Goal: Information Seeking & Learning: Check status

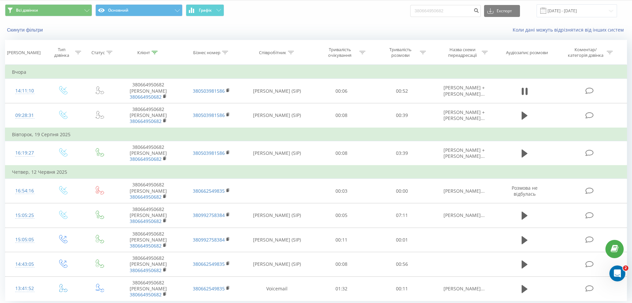
scroll to position [21, 0]
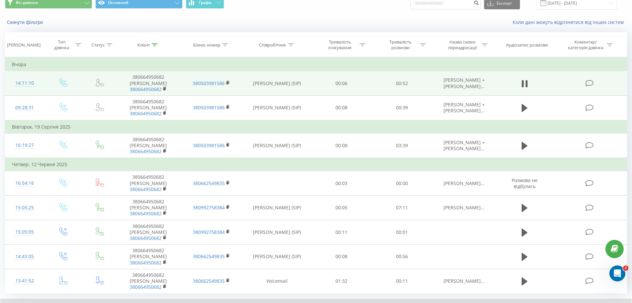
scroll to position [0, 0]
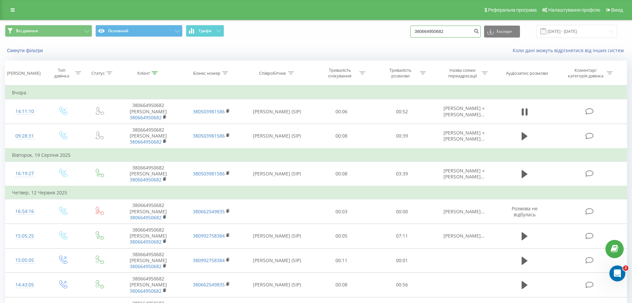
click at [445, 28] on input "380664950682" at bounding box center [445, 32] width 70 height 12
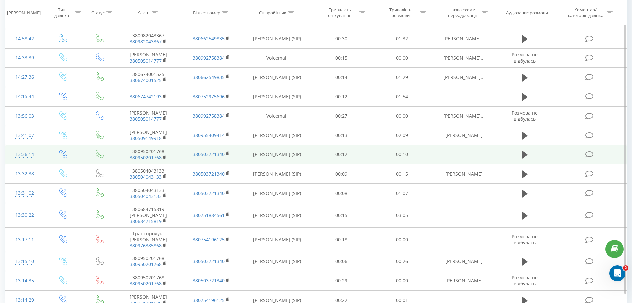
scroll to position [288, 0]
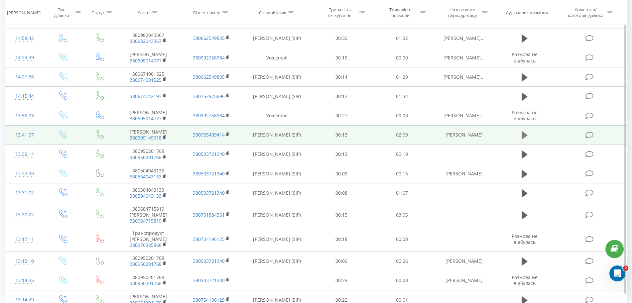
click at [527, 133] on icon at bounding box center [524, 135] width 6 height 9
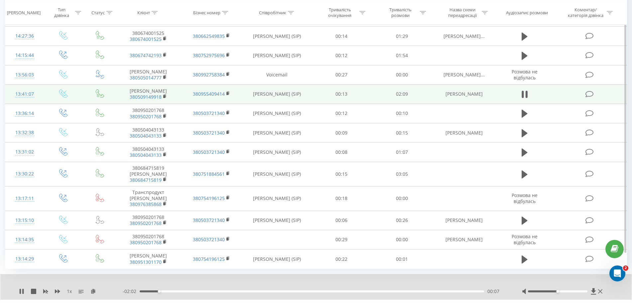
scroll to position [330, 0]
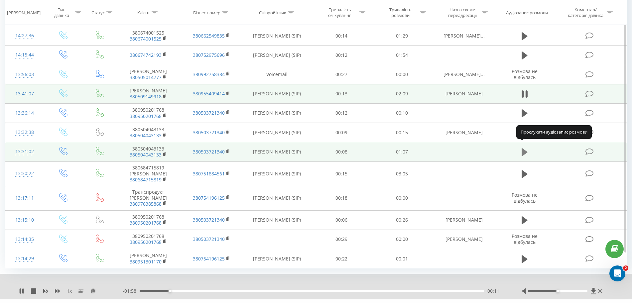
click at [527, 148] on icon at bounding box center [524, 152] width 6 height 9
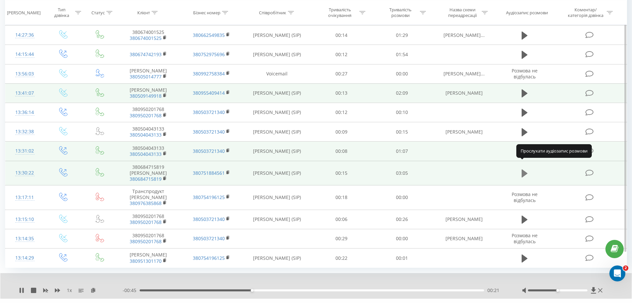
click at [522, 169] on icon at bounding box center [524, 173] width 6 height 8
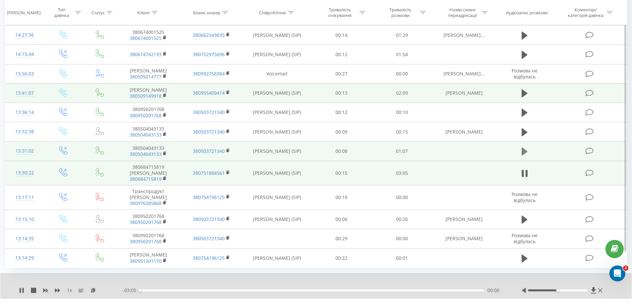
click at [522, 148] on icon at bounding box center [524, 152] width 6 height 8
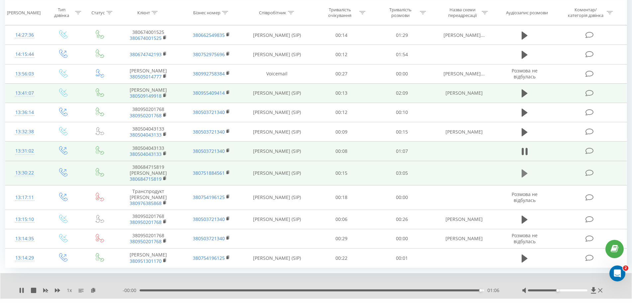
click at [528, 168] on button at bounding box center [524, 173] width 10 height 10
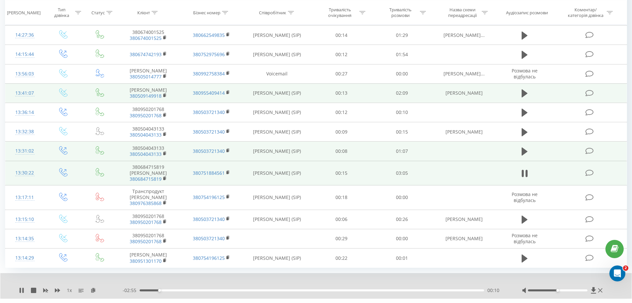
click at [582, 287] on div at bounding box center [563, 290] width 82 height 7
click at [584, 287] on div at bounding box center [563, 290] width 82 height 7
click at [584, 289] on div at bounding box center [557, 290] width 59 height 2
drag, startPoint x: 581, startPoint y: 275, endPoint x: 587, endPoint y: 275, distance: 6.0
click at [587, 289] on div "Accessibility label" at bounding box center [587, 290] width 3 height 3
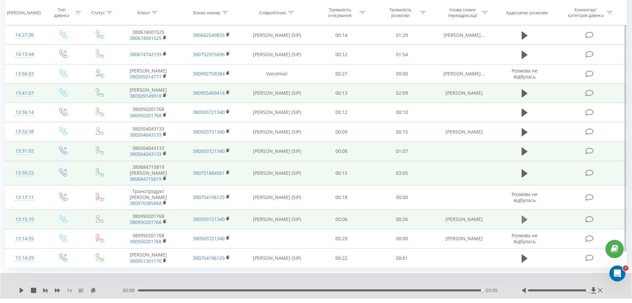
click at [524, 216] on icon at bounding box center [524, 220] width 6 height 8
click at [557, 303] on link "6" at bounding box center [558, 308] width 10 height 9
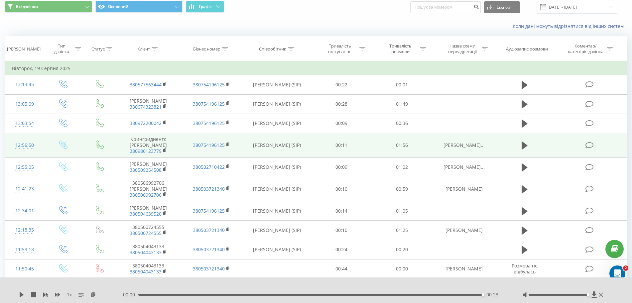
scroll to position [23, 0]
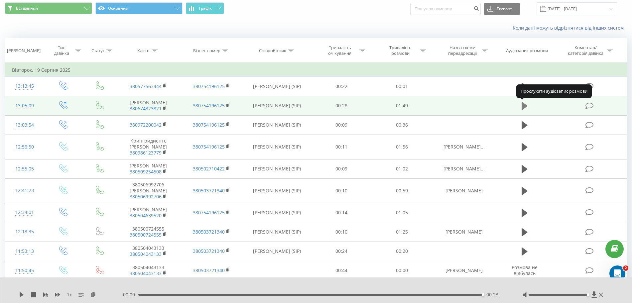
click at [523, 103] on icon at bounding box center [524, 105] width 6 height 9
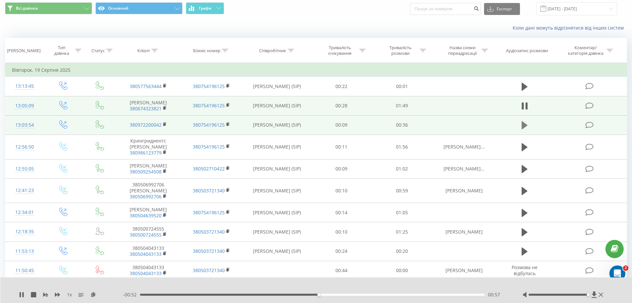
click at [525, 129] on icon at bounding box center [524, 125] width 6 height 9
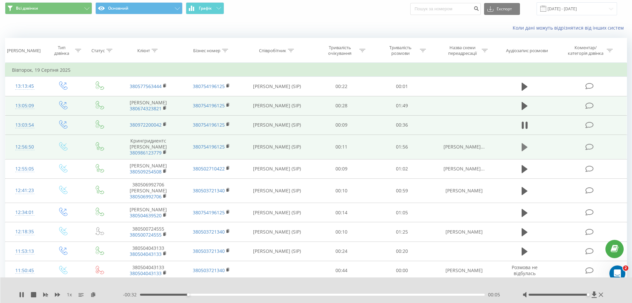
click at [519, 150] on button at bounding box center [524, 147] width 10 height 10
click at [142, 294] on div "- 01:08 00:48 00:48" at bounding box center [314, 294] width 383 height 7
click at [142, 294] on div "00:00" at bounding box center [312, 295] width 345 height 2
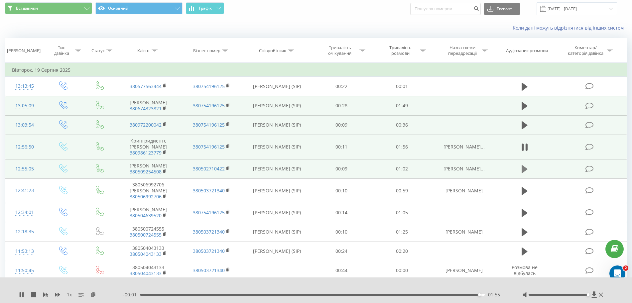
click at [526, 170] on icon at bounding box center [524, 169] width 6 height 8
click at [524, 150] on icon at bounding box center [524, 147] width 6 height 9
click at [525, 149] on icon at bounding box center [524, 147] width 6 height 9
click at [20, 297] on icon at bounding box center [22, 294] width 4 height 5
click at [521, 164] on button at bounding box center [524, 169] width 10 height 10
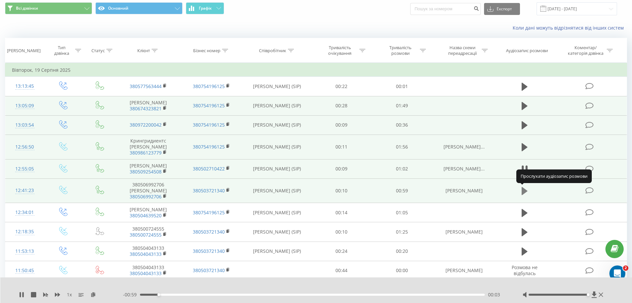
click at [522, 189] on icon at bounding box center [524, 191] width 6 height 8
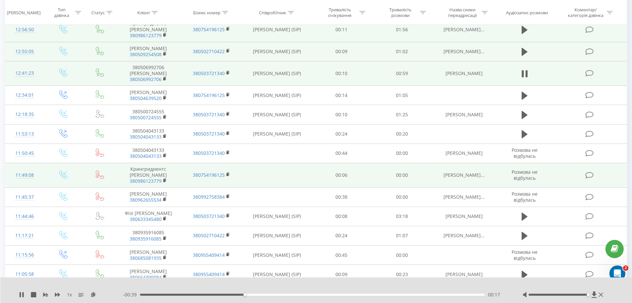
scroll to position [141, 0]
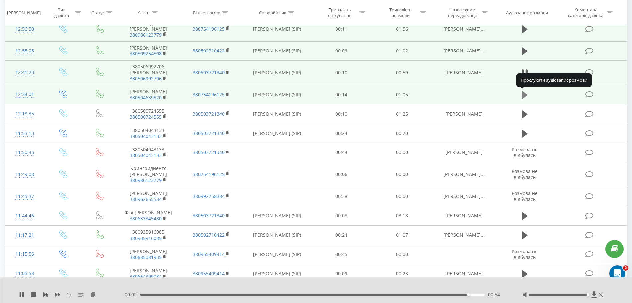
click at [522, 96] on icon at bounding box center [524, 95] width 6 height 8
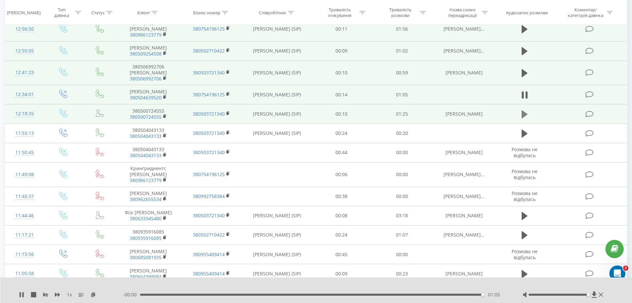
click at [526, 114] on icon at bounding box center [524, 114] width 6 height 8
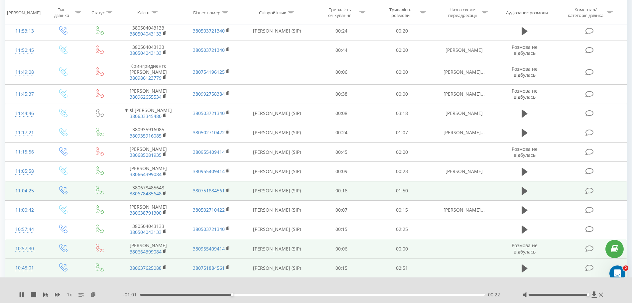
scroll to position [244, 0]
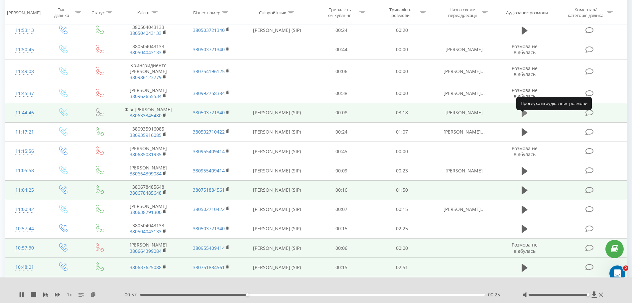
click at [524, 117] on icon at bounding box center [524, 113] width 6 height 8
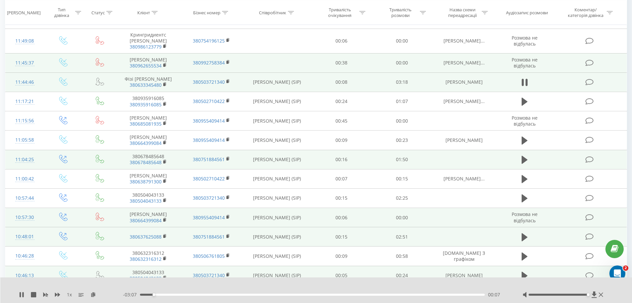
scroll to position [276, 0]
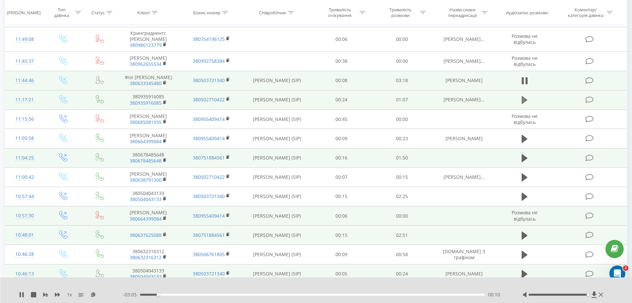
click at [525, 104] on icon at bounding box center [524, 100] width 6 height 8
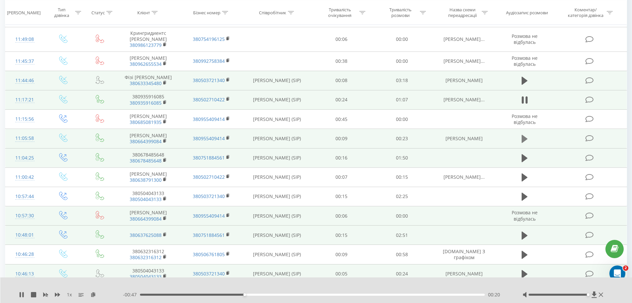
click at [521, 144] on button at bounding box center [524, 139] width 10 height 10
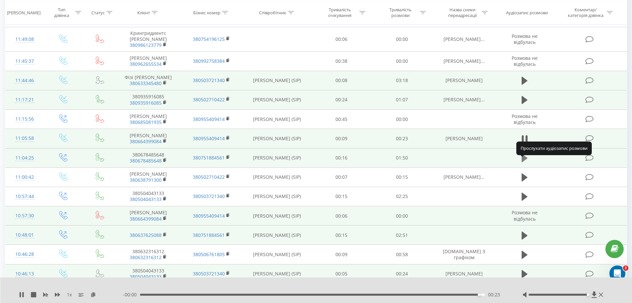
click at [523, 162] on icon at bounding box center [524, 158] width 6 height 8
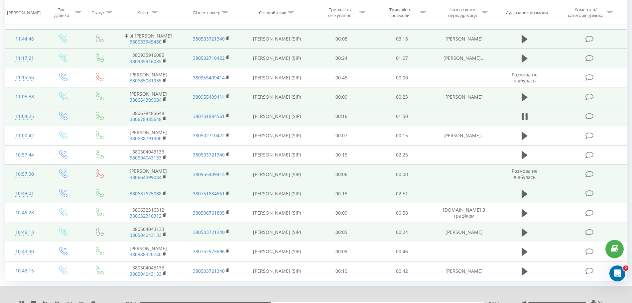
scroll to position [318, 0]
click at [523, 136] on icon at bounding box center [524, 135] width 6 height 9
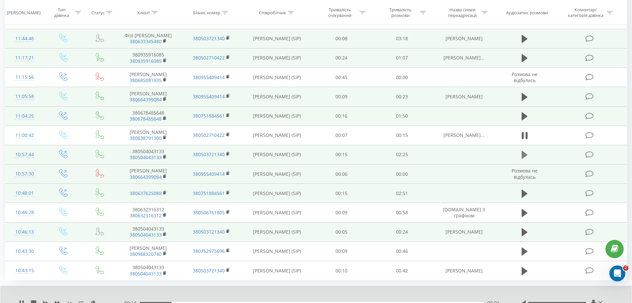
click at [521, 160] on button at bounding box center [524, 155] width 10 height 10
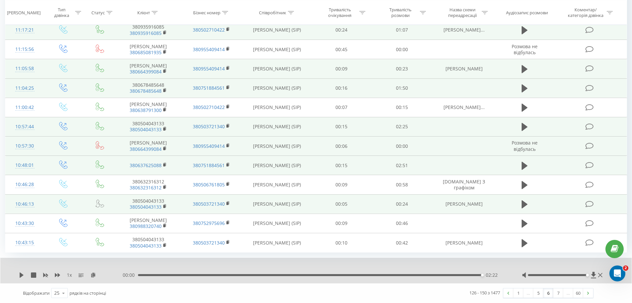
scroll to position [351, 0]
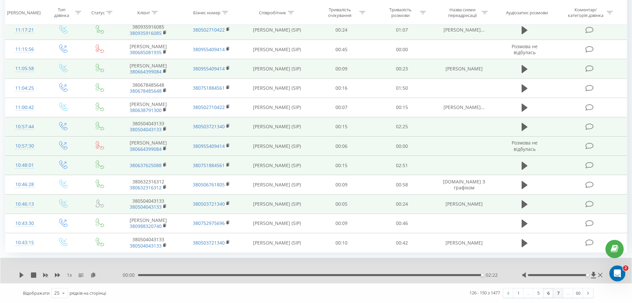
click at [558, 294] on link "7" at bounding box center [558, 292] width 10 height 9
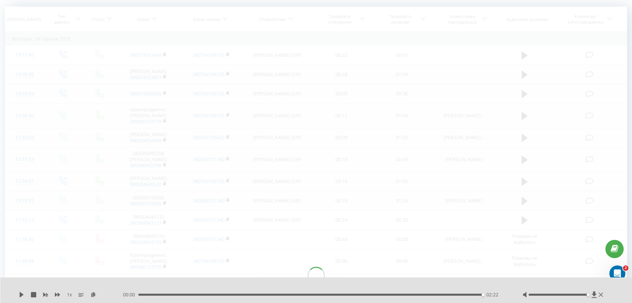
scroll to position [44, 0]
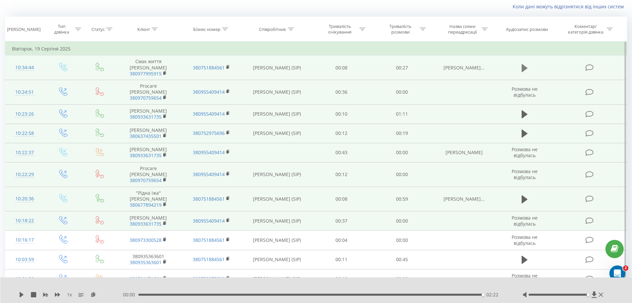
click at [522, 64] on icon at bounding box center [524, 68] width 6 height 8
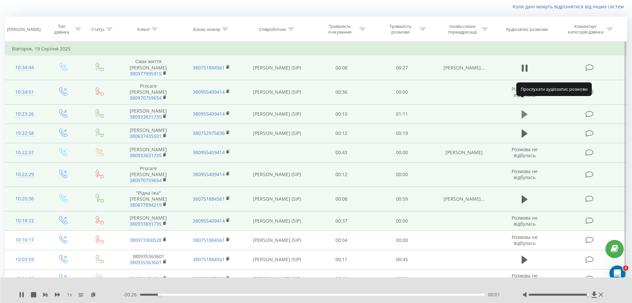
click at [527, 110] on icon at bounding box center [524, 114] width 6 height 9
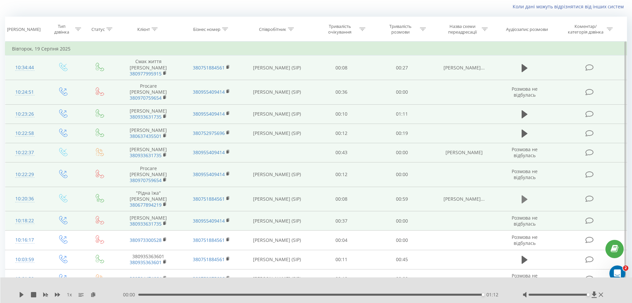
click at [524, 195] on icon at bounding box center [524, 199] width 6 height 8
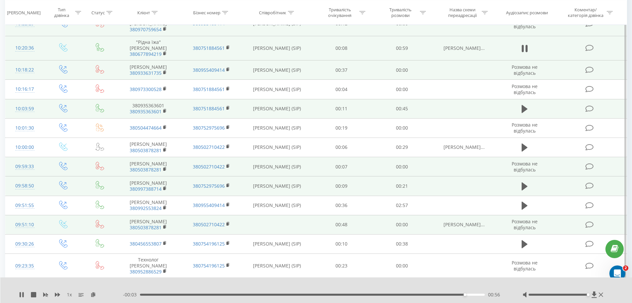
scroll to position [194, 0]
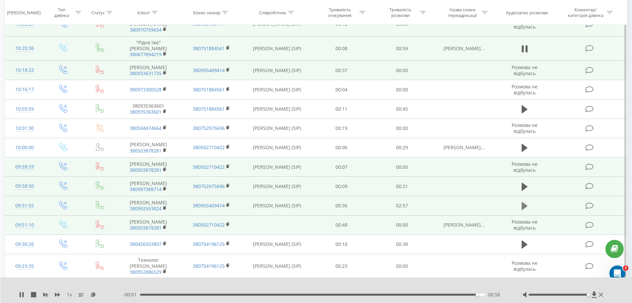
click at [524, 202] on icon at bounding box center [524, 206] width 6 height 8
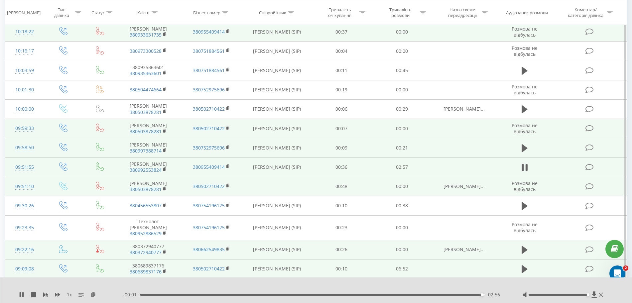
scroll to position [233, 0]
click at [524, 202] on icon at bounding box center [524, 206] width 6 height 8
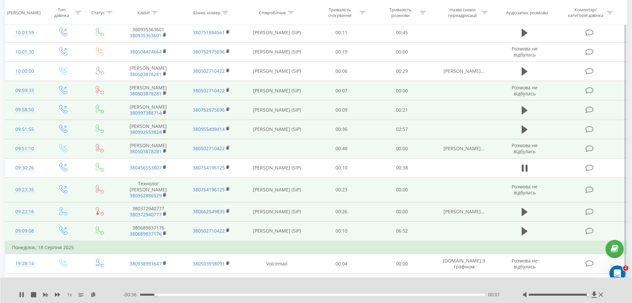
scroll to position [272, 0]
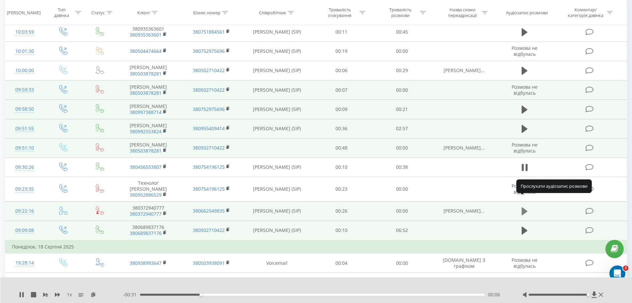
click at [522, 207] on icon at bounding box center [524, 211] width 6 height 8
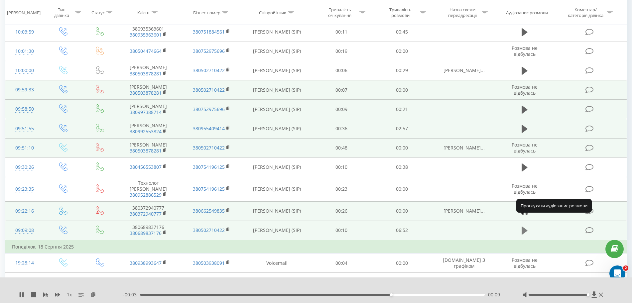
click at [526, 226] on icon at bounding box center [524, 230] width 6 height 9
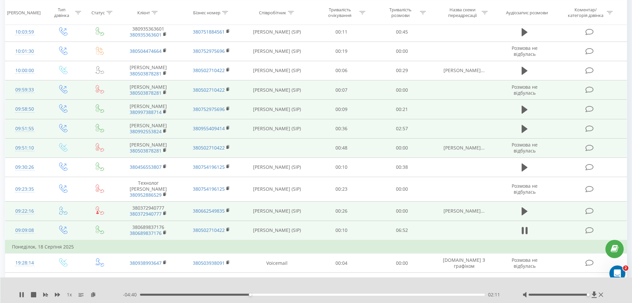
click at [526, 227] on icon at bounding box center [526, 230] width 2 height 7
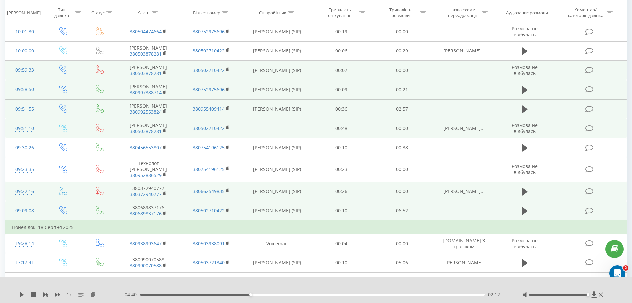
scroll to position [289, 0]
click at [20, 296] on icon at bounding box center [22, 294] width 4 height 5
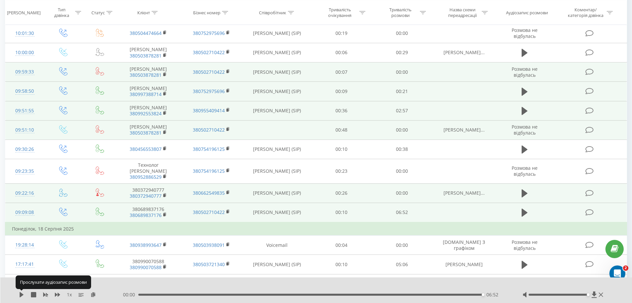
click at [20, 296] on icon at bounding box center [22, 294] width 4 height 5
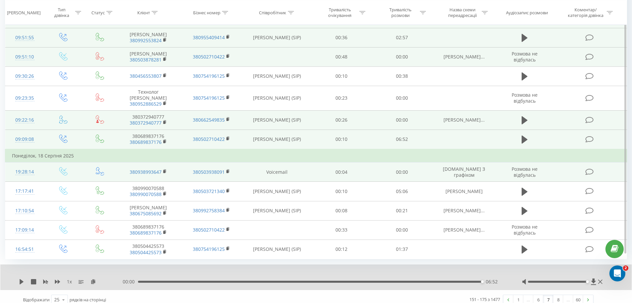
scroll to position [364, 0]
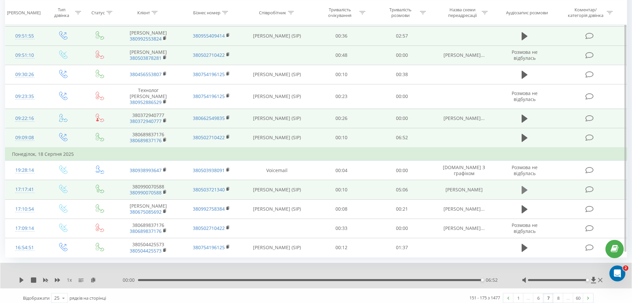
click at [527, 185] on icon at bounding box center [524, 189] width 6 height 9
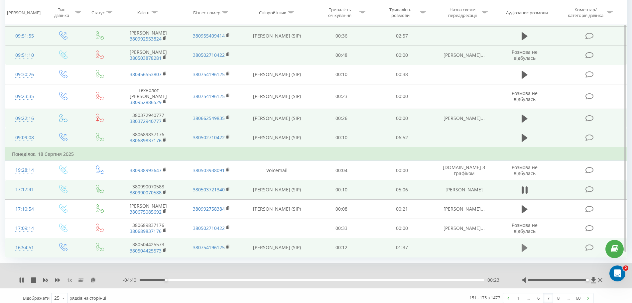
click at [525, 244] on icon at bounding box center [524, 248] width 6 height 8
click at [557, 293] on link "8" at bounding box center [558, 297] width 10 height 9
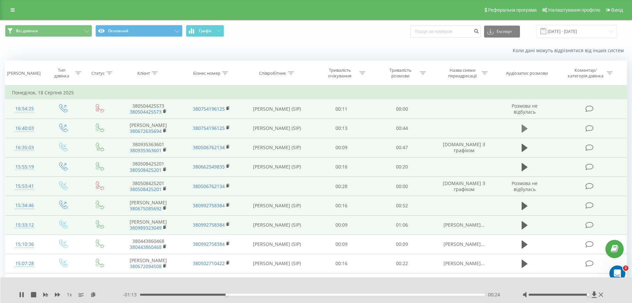
click at [523, 127] on icon at bounding box center [524, 129] width 6 height 8
click at [523, 148] on icon at bounding box center [524, 148] width 6 height 8
click at [521, 168] on icon at bounding box center [524, 167] width 6 height 9
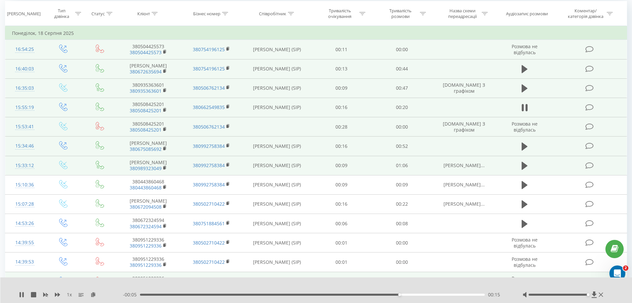
scroll to position [58, 0]
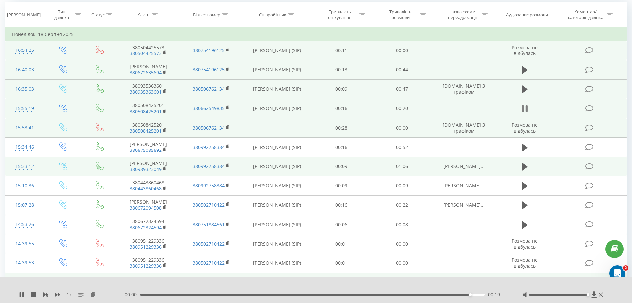
click at [524, 107] on icon at bounding box center [524, 108] width 6 height 9
click at [524, 107] on icon at bounding box center [524, 109] width 6 height 8
click at [20, 293] on icon at bounding box center [22, 294] width 4 height 5
click at [22, 295] on icon at bounding box center [22, 294] width 4 height 5
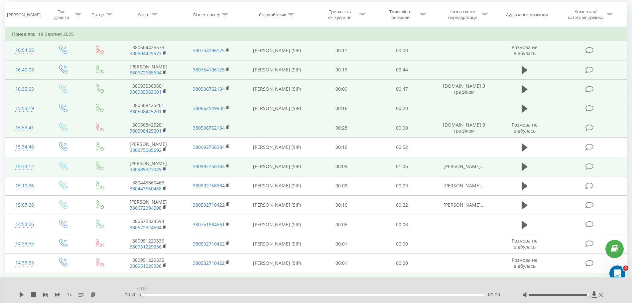
click at [141, 294] on div "00:00" at bounding box center [312, 295] width 345 height 2
click at [21, 296] on icon at bounding box center [22, 294] width 4 height 5
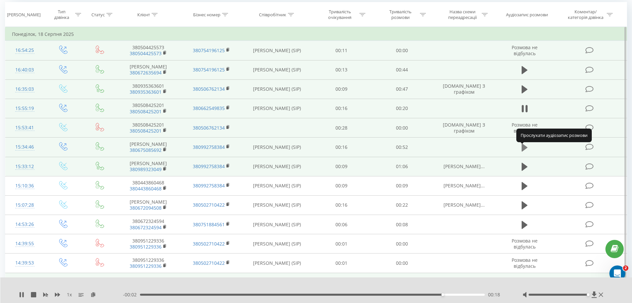
click at [525, 152] on icon at bounding box center [524, 148] width 6 height 8
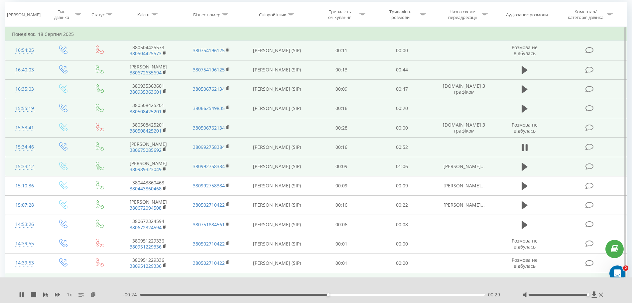
click at [533, 173] on td at bounding box center [525, 166] width 58 height 19
click at [519, 175] on td at bounding box center [525, 166] width 58 height 19
click at [525, 171] on icon at bounding box center [524, 167] width 6 height 8
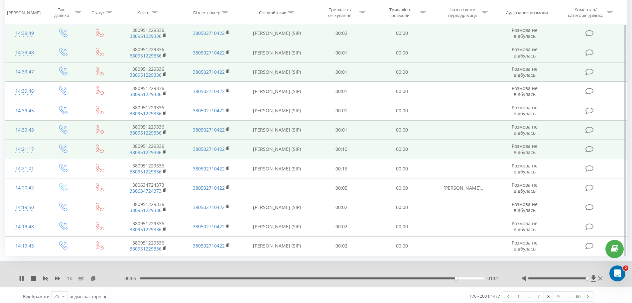
scroll to position [341, 0]
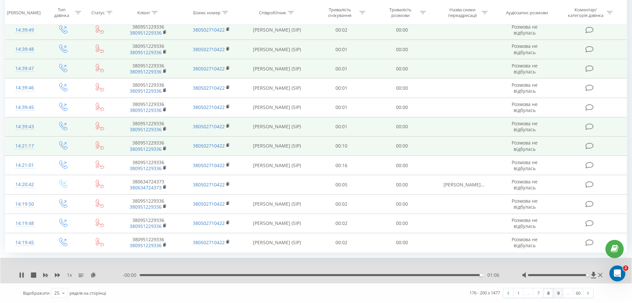
click at [558, 296] on link "9" at bounding box center [558, 292] width 10 height 9
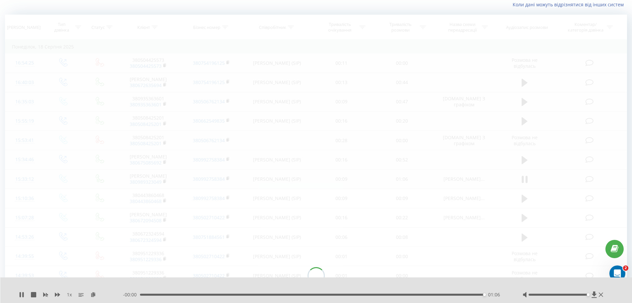
scroll to position [44, 0]
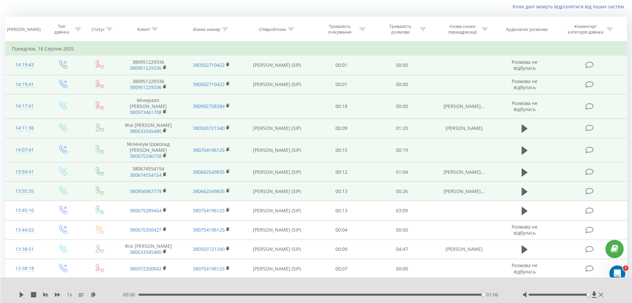
click at [525, 130] on td at bounding box center [525, 128] width 58 height 19
click at [523, 124] on icon at bounding box center [524, 128] width 6 height 9
click at [519, 166] on td at bounding box center [525, 172] width 58 height 19
click at [524, 168] on icon at bounding box center [524, 172] width 6 height 8
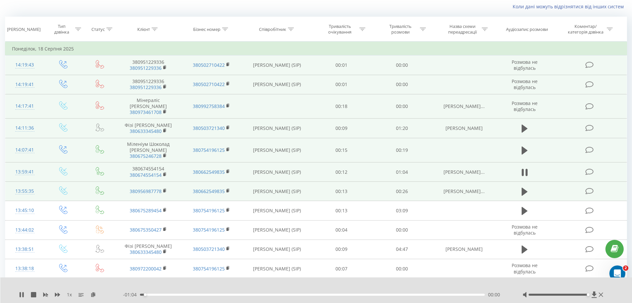
click at [496, 163] on td at bounding box center [525, 172] width 58 height 19
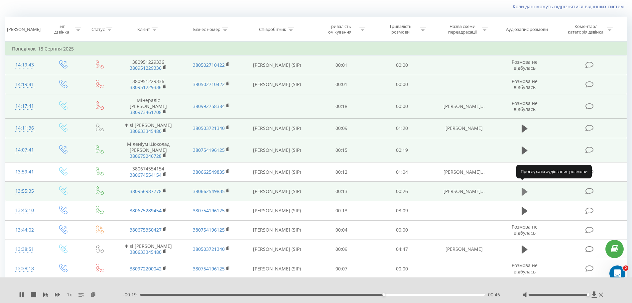
click at [522, 188] on icon at bounding box center [524, 192] width 6 height 8
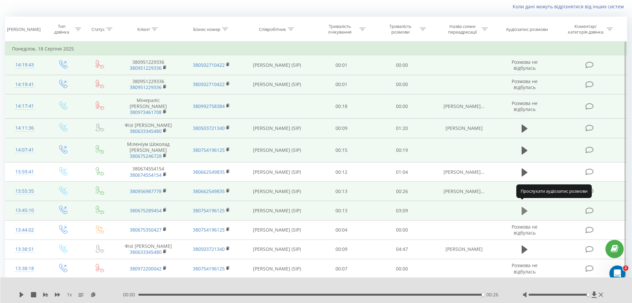
click at [527, 206] on icon at bounding box center [524, 210] width 6 height 9
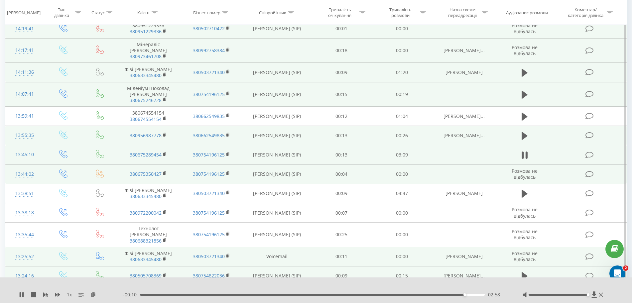
scroll to position [100, 0]
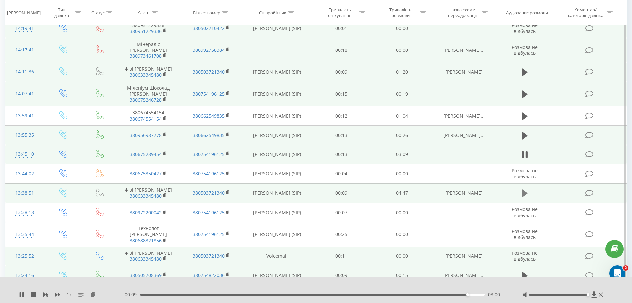
click at [523, 190] on icon at bounding box center [524, 193] width 6 height 8
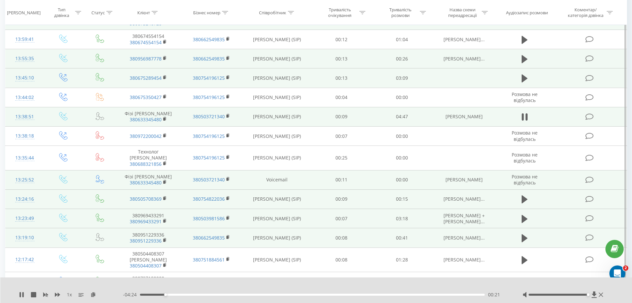
scroll to position [176, 0]
click at [525, 196] on icon at bounding box center [524, 200] width 6 height 8
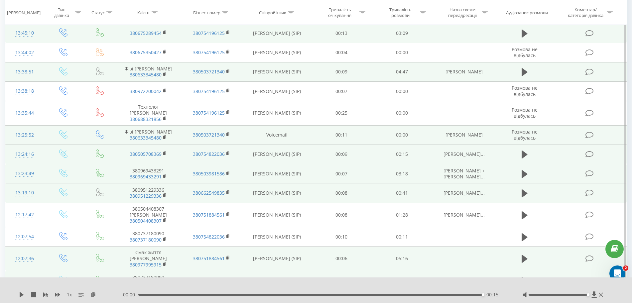
scroll to position [221, 0]
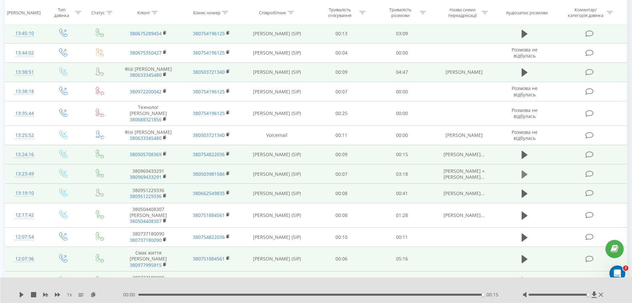
click at [526, 170] on icon at bounding box center [524, 174] width 6 height 9
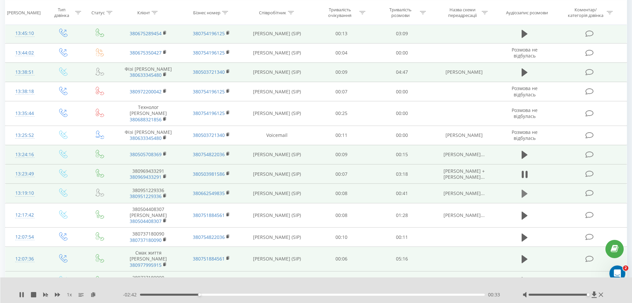
click at [529, 189] on button at bounding box center [524, 194] width 10 height 10
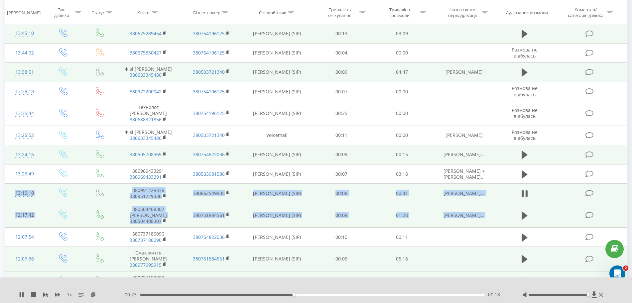
drag, startPoint x: 550, startPoint y: 173, endPoint x: 553, endPoint y: 197, distance: 24.4
click at [553, 197] on tbody "Понеділок, 18 Серпня 2025 14:19:43 380951229336 380951229336 380502710422 Брани…" at bounding box center [315, 128] width 621 height 527
click at [553, 203] on td at bounding box center [525, 215] width 58 height 25
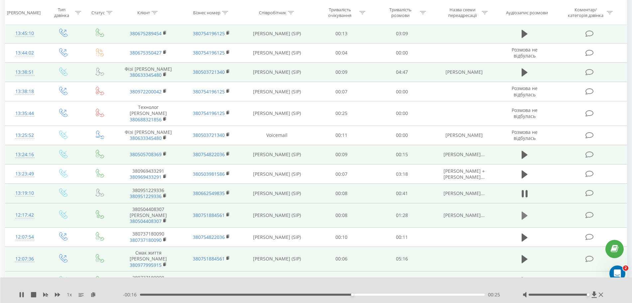
click at [525, 212] on icon at bounding box center [524, 216] width 6 height 8
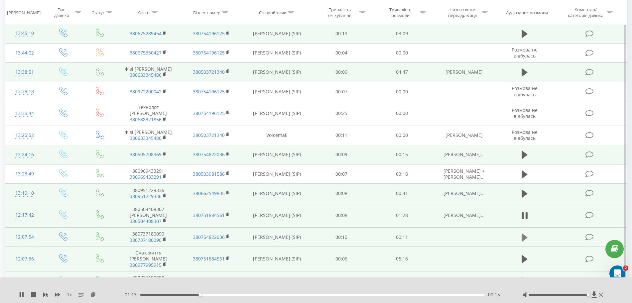
click at [526, 233] on icon at bounding box center [524, 237] width 6 height 9
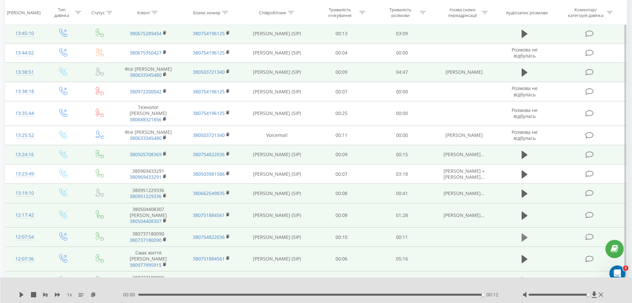
click at [523, 233] on icon at bounding box center [524, 237] width 6 height 8
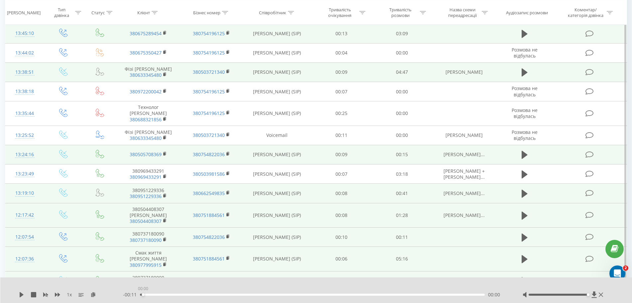
click at [143, 294] on div "00:00" at bounding box center [312, 295] width 345 height 2
drag, startPoint x: 22, startPoint y: 298, endPoint x: 23, endPoint y: 292, distance: 5.7
click at [23, 292] on div "1 x - 00:11 00:00 00:00" at bounding box center [316, 291] width 632 height 26
click at [23, 292] on icon at bounding box center [21, 294] width 5 height 5
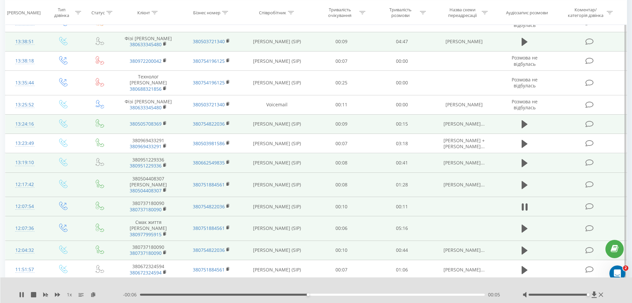
scroll to position [256, 0]
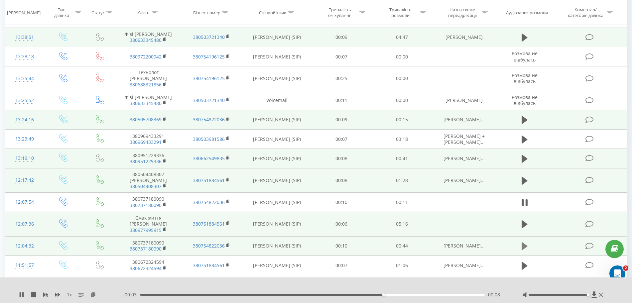
click at [521, 242] on icon at bounding box center [524, 246] width 6 height 9
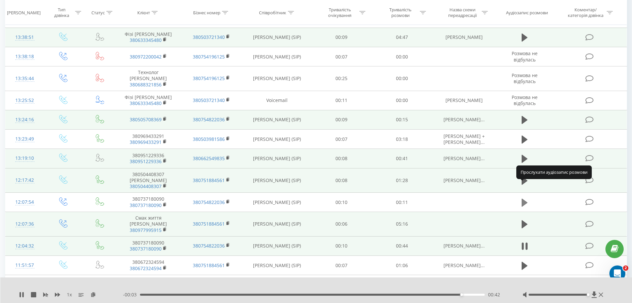
click at [522, 198] on icon at bounding box center [524, 202] width 6 height 8
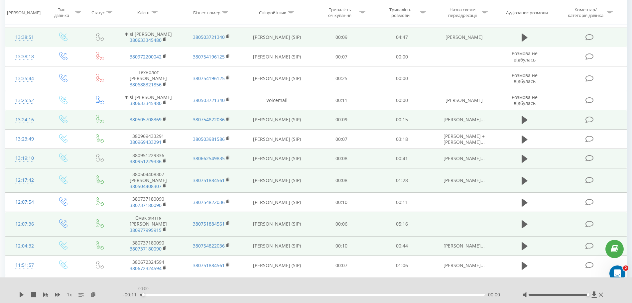
click at [142, 294] on div "00:00" at bounding box center [312, 295] width 345 height 2
click at [22, 293] on icon at bounding box center [21, 294] width 5 height 5
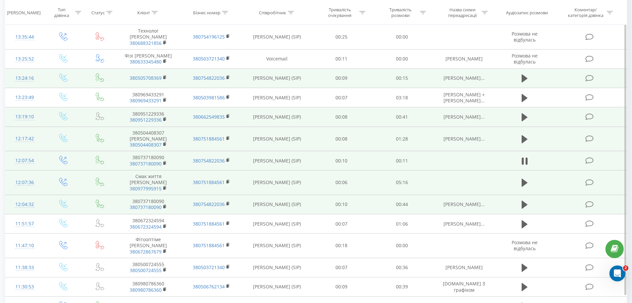
scroll to position [297, 0]
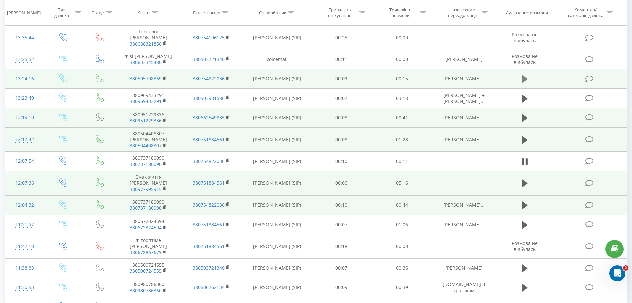
click at [526, 75] on icon at bounding box center [524, 79] width 6 height 8
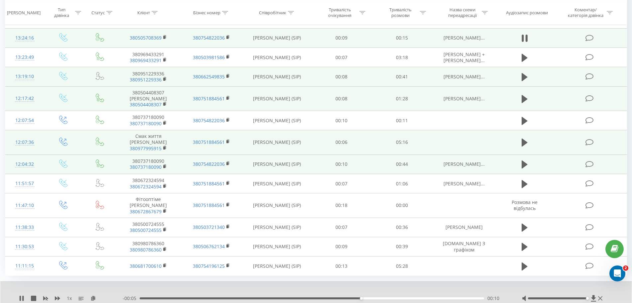
scroll to position [341, 0]
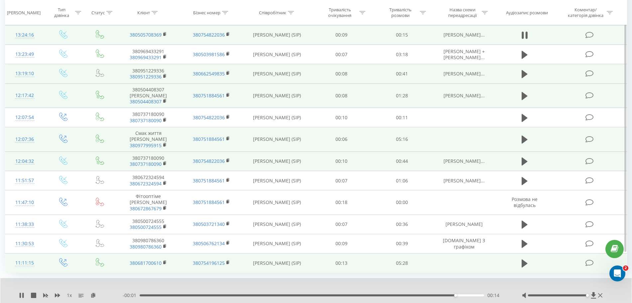
click at [518, 254] on td at bounding box center [525, 263] width 58 height 19
click at [521, 259] on button at bounding box center [524, 264] width 10 height 10
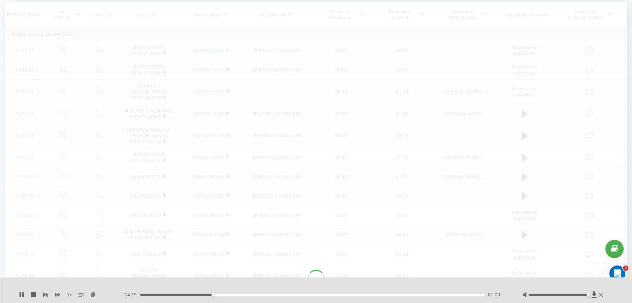
scroll to position [44, 0]
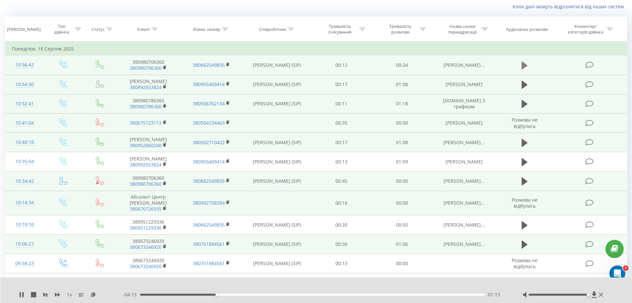
click at [522, 61] on icon at bounding box center [524, 65] width 6 height 9
click at [527, 87] on icon at bounding box center [524, 84] width 6 height 9
click at [23, 293] on icon at bounding box center [22, 294] width 1 height 5
click at [27, 295] on div "1 x" at bounding box center [71, 294] width 104 height 7
click at [24, 295] on icon at bounding box center [21, 294] width 5 height 5
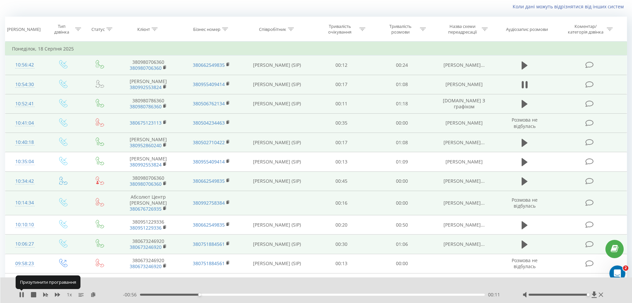
click at [24, 295] on icon at bounding box center [22, 294] width 1 height 5
